Goal: Navigation & Orientation: Find specific page/section

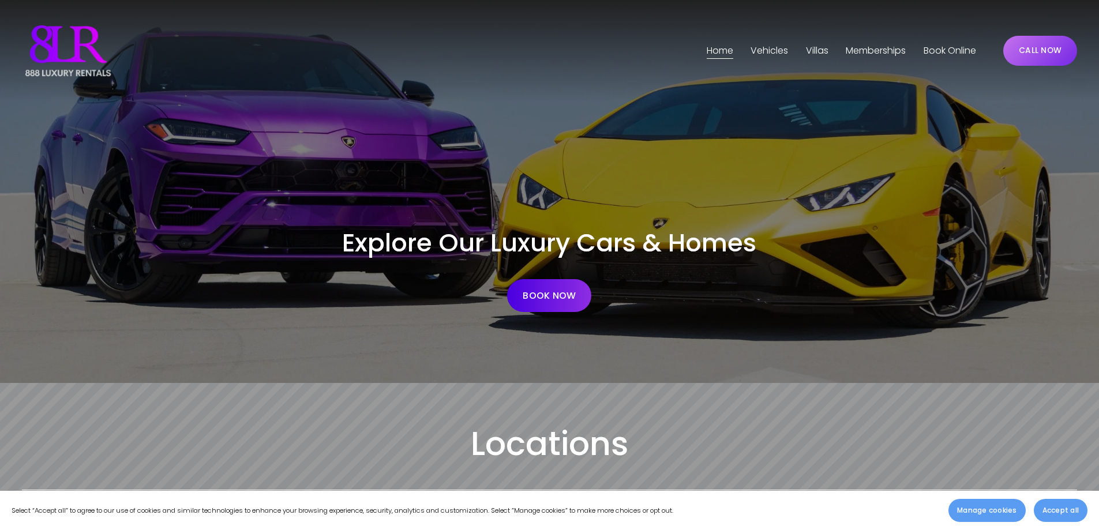
click at [0, 0] on span "[GEOGRAPHIC_DATA]" at bounding box center [0, 0] width 0 height 0
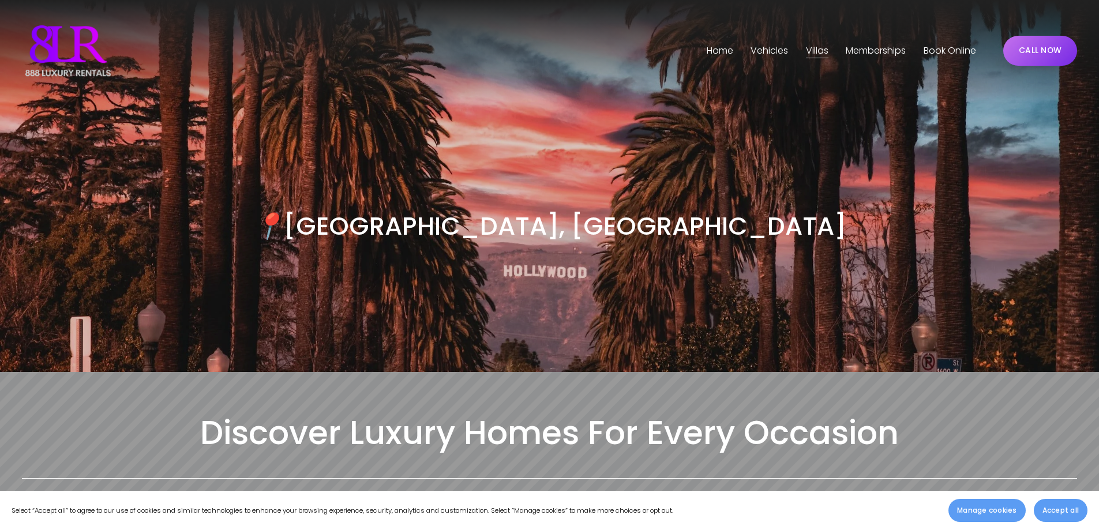
click at [69, 43] on img at bounding box center [68, 51] width 92 height 58
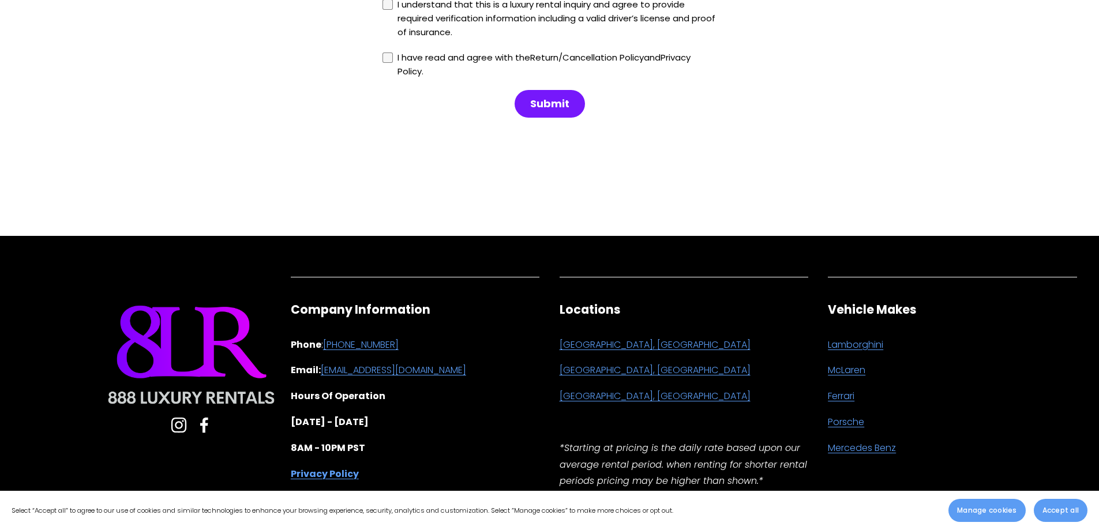
scroll to position [3225, 0]
